Goal: Information Seeking & Learning: Learn about a topic

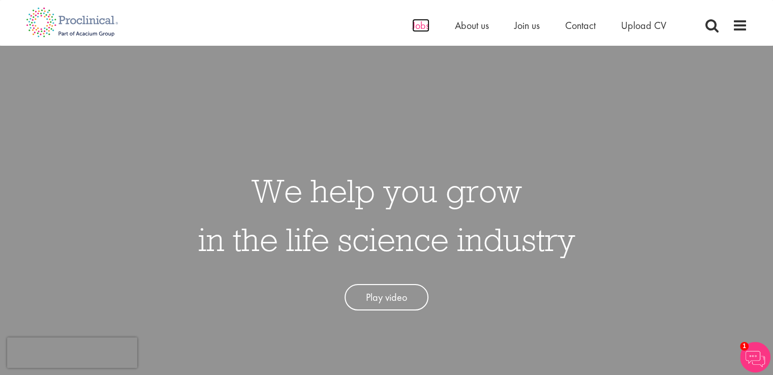
click at [422, 22] on span "Jobs" at bounding box center [420, 25] width 17 height 13
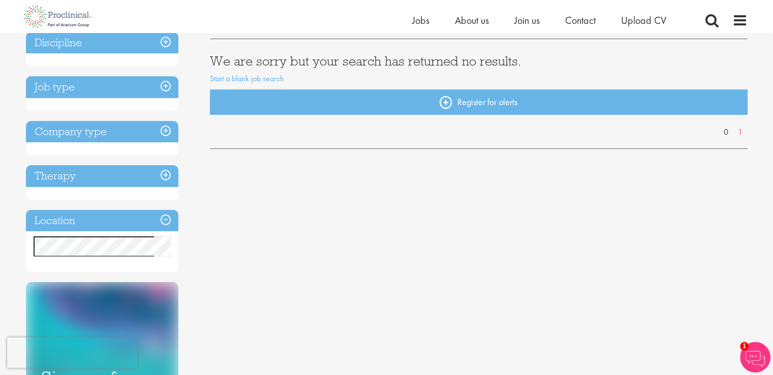
scroll to position [103, 0]
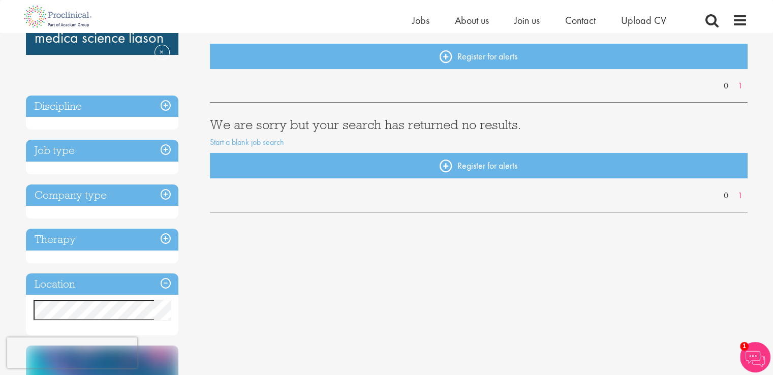
click at [152, 106] on h3 "Discipline" at bounding box center [102, 107] width 152 height 22
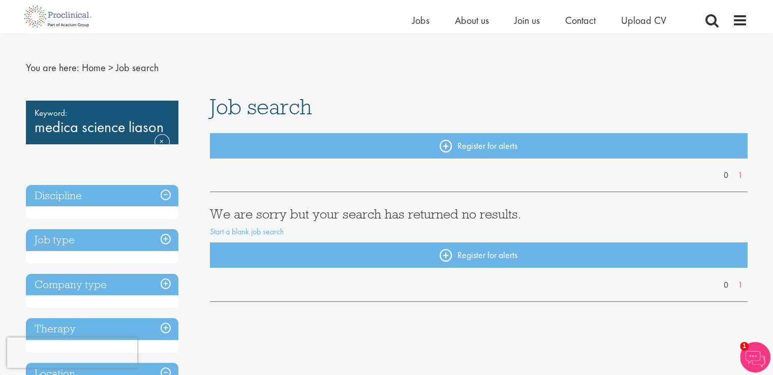
scroll to position [0, 0]
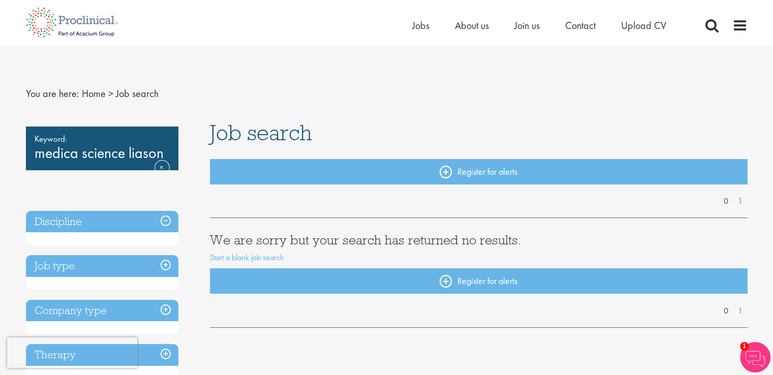
click at [100, 146] on div "Keyword: medica science liason Remove" at bounding box center [102, 148] width 152 height 44
click at [160, 165] on link "Remove" at bounding box center [161, 174] width 15 height 29
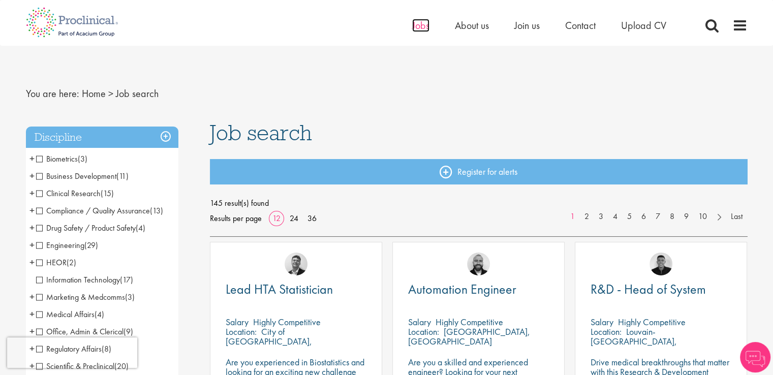
click at [423, 27] on span "Jobs" at bounding box center [420, 25] width 17 height 13
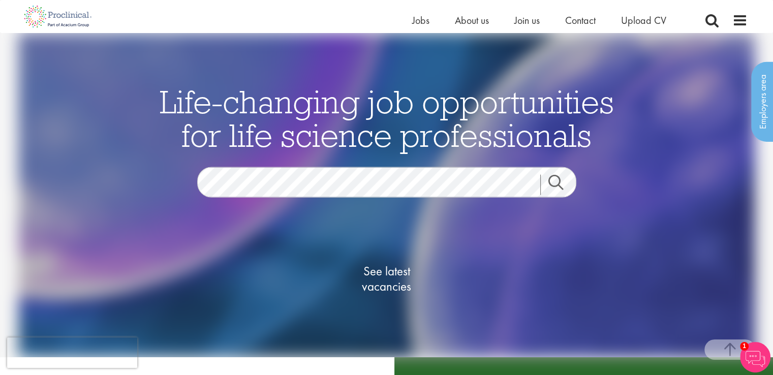
scroll to position [327, 0]
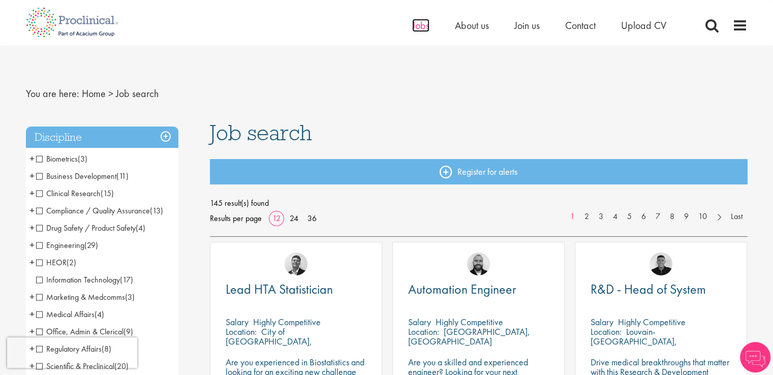
click at [418, 23] on span "Jobs" at bounding box center [420, 25] width 17 height 13
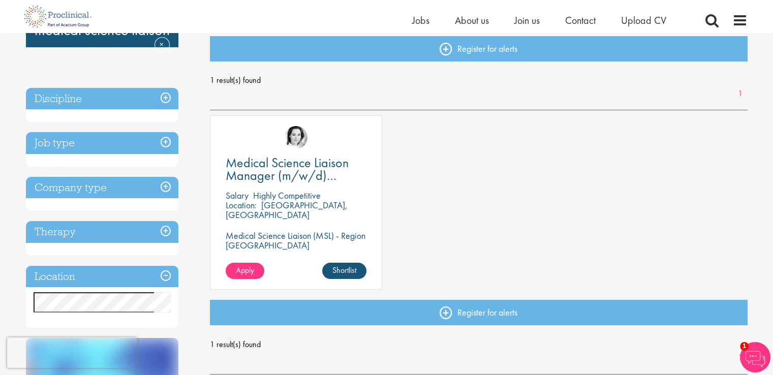
scroll to position [113, 0]
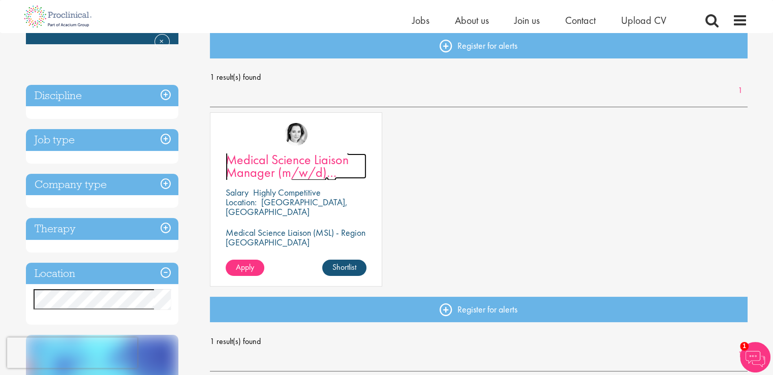
click at [261, 162] on span "Medical Science Liaison Manager (m/w/d) Nephrologie" at bounding box center [287, 172] width 123 height 43
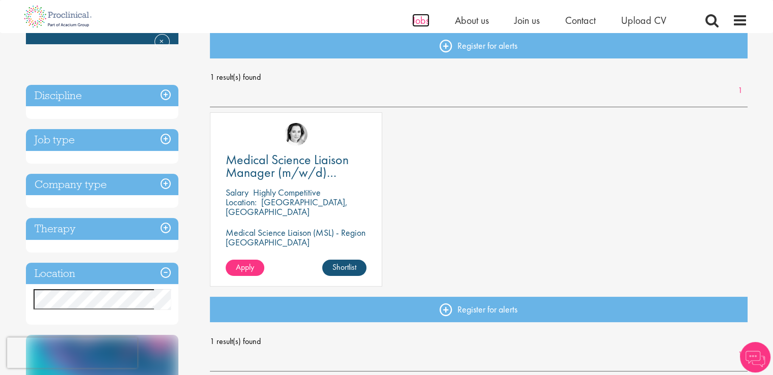
click at [419, 17] on span "Jobs" at bounding box center [420, 20] width 17 height 13
